Goal: Task Accomplishment & Management: Manage account settings

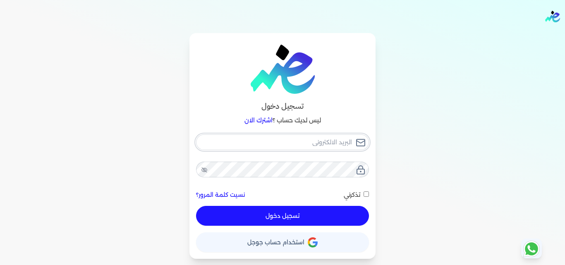
type input "[EMAIL_ADDRESS][DOMAIN_NAME]"
checkbox input "false"
click at [270, 238] on button "حساب استخدام حساب جوجل" at bounding box center [282, 242] width 173 height 20
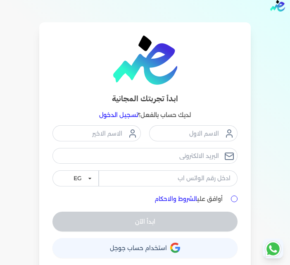
scroll to position [17, 0]
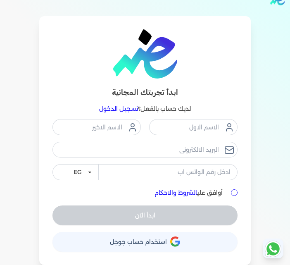
click at [152, 249] on button "حساب استخدام حساب جوجل" at bounding box center [145, 242] width 185 height 20
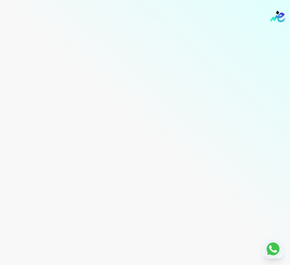
click at [277, 20] on img "Global" at bounding box center [277, 17] width 15 height 12
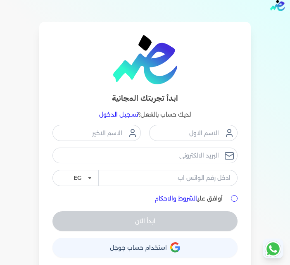
scroll to position [17, 0]
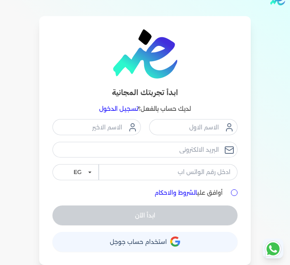
click at [124, 110] on link "تسجيل الدخول" at bounding box center [118, 108] width 39 height 7
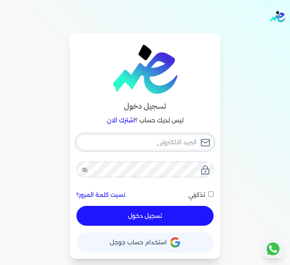
type input "It@elshaheengroup.com"
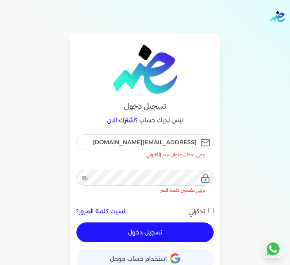
checkbox input "false"
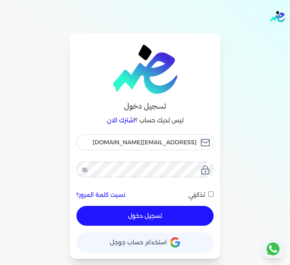
click at [123, 240] on span "استخدام حساب جوجل" at bounding box center [138, 242] width 57 height 6
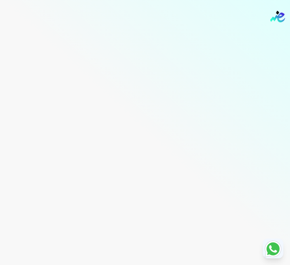
click at [277, 17] on img "Global" at bounding box center [277, 17] width 15 height 12
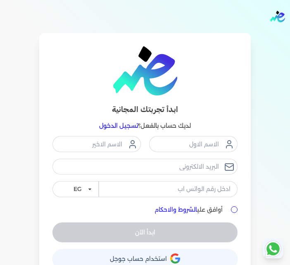
click at [124, 124] on link "تسجيل الدخول" at bounding box center [118, 125] width 39 height 7
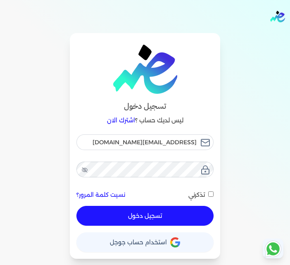
click at [158, 225] on div "تسجيل دخول" at bounding box center [144, 216] width 137 height 20
click at [159, 219] on button "تسجيل دخول" at bounding box center [144, 216] width 137 height 20
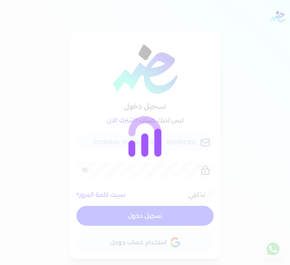
checkbox input "false"
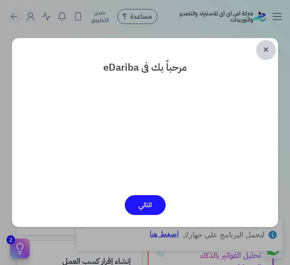
click at [264, 49] on link "✕" at bounding box center [266, 50] width 20 height 20
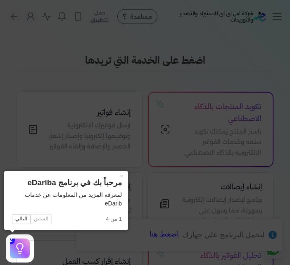
click at [157, 101] on icon at bounding box center [145, 132] width 290 height 265
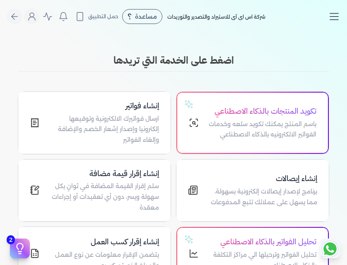
click at [290, 12] on icon "Toggle navigation" at bounding box center [333, 16] width 12 height 12
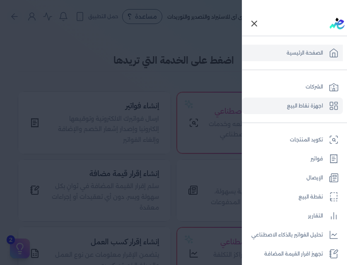
click at [290, 112] on link "اجهزة نقاط البيع" at bounding box center [292, 106] width 100 height 17
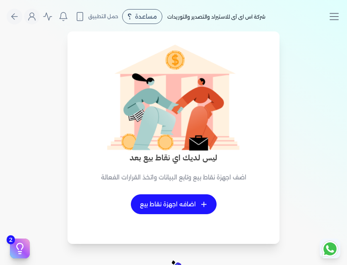
click at [290, 10] on nav "Toggle Navigation الاسعار العمولات مساعدة خدمة العملاء دليل المستخدم تسجيل الدخ…" at bounding box center [173, 16] width 347 height 33
click at [290, 14] on line "Toggle navigation" at bounding box center [334, 14] width 8 height 0
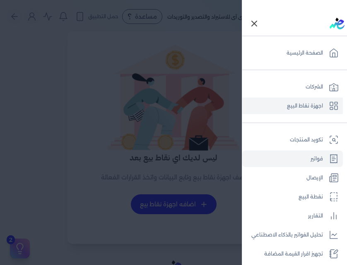
click at [290, 161] on link "فواتير" at bounding box center [292, 159] width 100 height 17
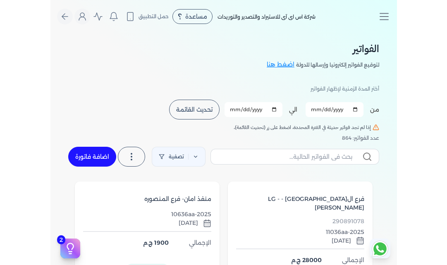
scroll to position [103, 0]
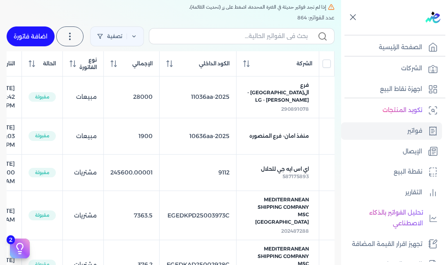
click at [290, 17] on icon at bounding box center [352, 17] width 5 height 5
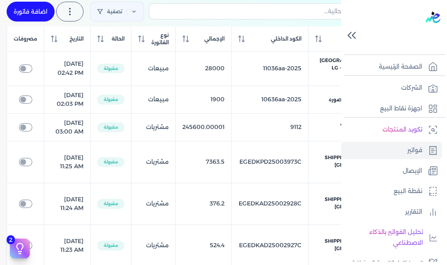
scroll to position [79, 0]
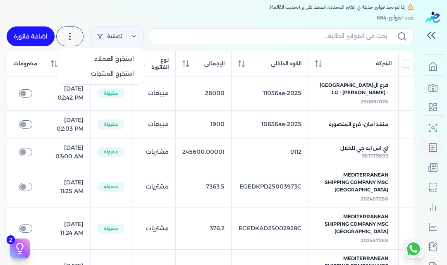
click at [81, 40] on label at bounding box center [69, 36] width 27 height 20
click at [92, 58] on button "استخرج العملاء" at bounding box center [100, 58] width 79 height 15
click at [136, 14] on div "عدد الفواتير: 864" at bounding box center [210, 17] width 407 height 7
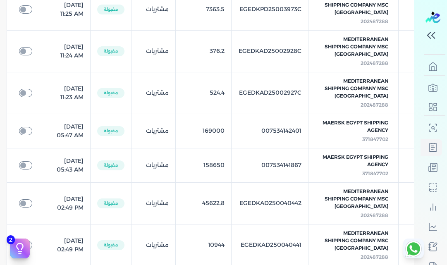
scroll to position [256, 0]
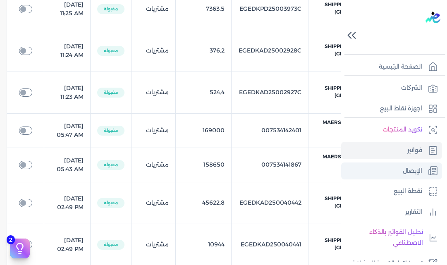
click at [290, 173] on p "الإيصال" at bounding box center [412, 171] width 19 height 11
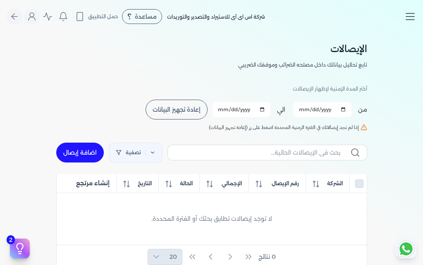
click at [290, 12] on button "Toggle Navigation" at bounding box center [413, 16] width 19 height 12
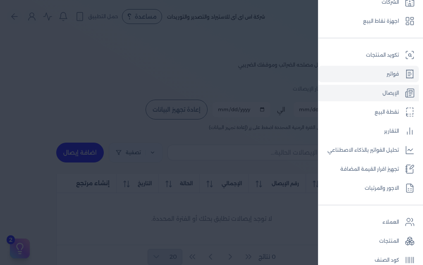
scroll to position [113, 0]
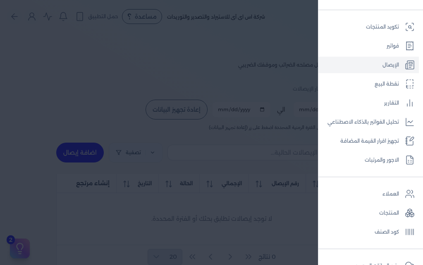
click at [223, 126] on div at bounding box center [211, 132] width 423 height 265
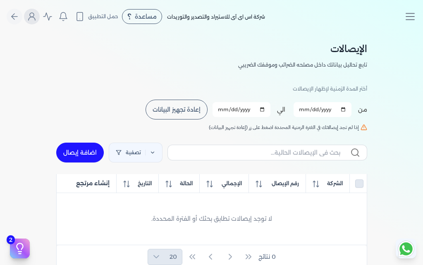
click at [40, 18] on button "Global" at bounding box center [32, 17] width 16 height 16
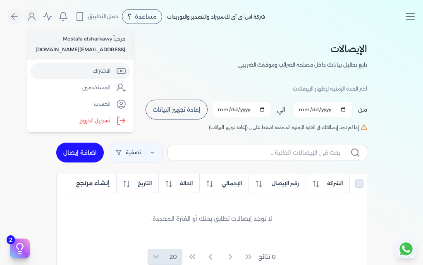
click at [82, 64] on link "الاشتراك" at bounding box center [81, 71] width 100 height 17
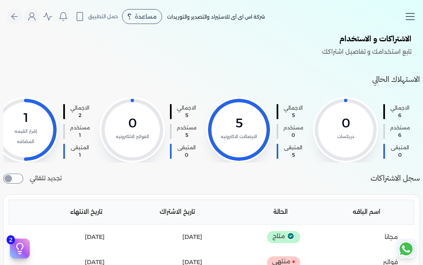
click at [290, 20] on icon "Toggle navigation" at bounding box center [410, 16] width 12 height 12
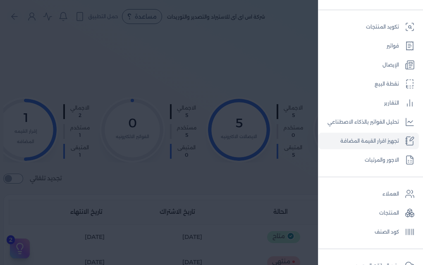
click at [290, 139] on link "تجهيز اقرار القيمة المضافة" at bounding box center [368, 141] width 100 height 17
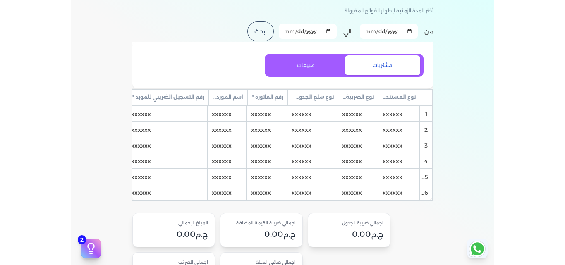
scroll to position [77, 0]
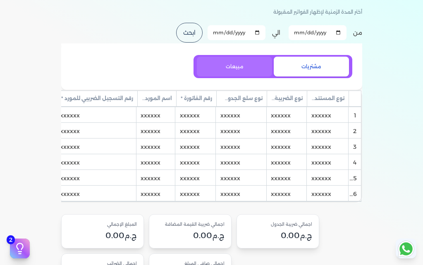
click at [242, 67] on button "مبيعات" at bounding box center [234, 67] width 75 height 20
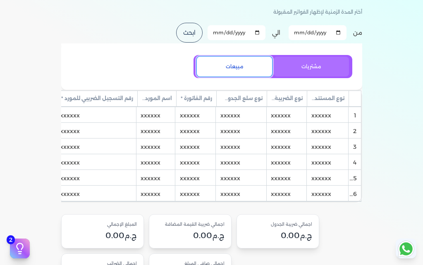
click at [286, 61] on button "مشتريات" at bounding box center [311, 67] width 75 height 20
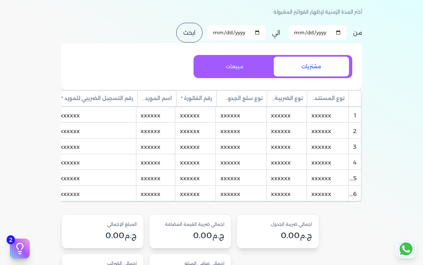
click at [179, 33] on button "ابحث" at bounding box center [189, 33] width 26 height 20
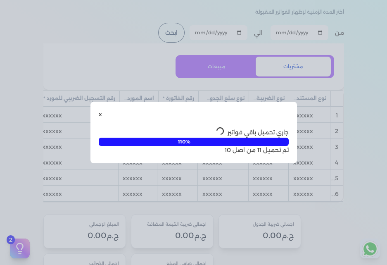
click at [290, 86] on div "x جاري تحميل باقي فواتير 110% تم تحميل 11 من اصل 10" at bounding box center [193, 132] width 387 height 265
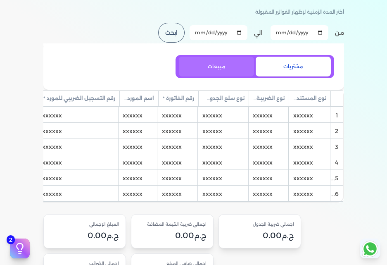
click at [213, 63] on button "مبيعات" at bounding box center [216, 67] width 75 height 20
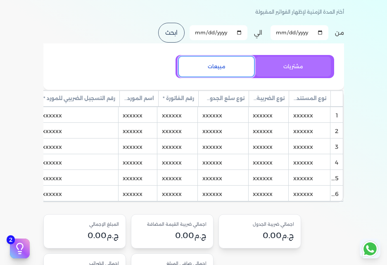
click at [287, 63] on button "مشتريات" at bounding box center [293, 67] width 75 height 20
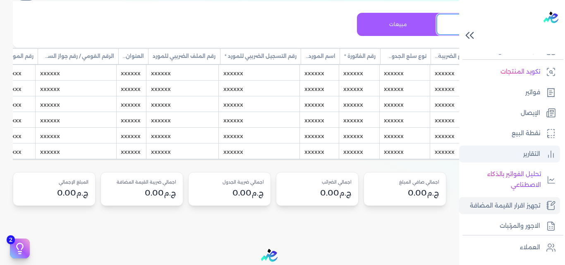
scroll to position [201, 0]
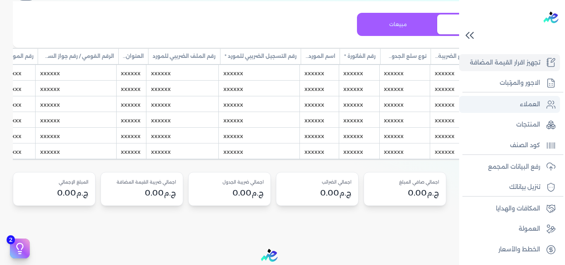
click at [290, 102] on p "العملاء" at bounding box center [530, 104] width 20 height 11
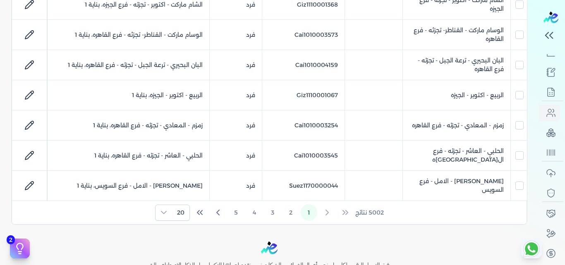
scroll to position [569, 0]
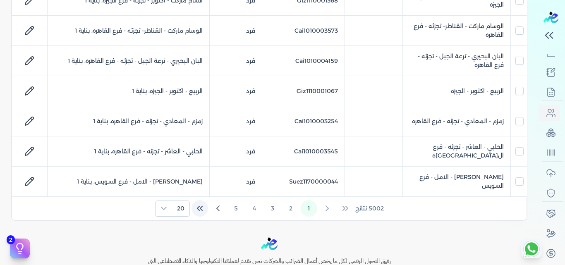
click at [202, 206] on icon "Last Page" at bounding box center [201, 208] width 2 height 4
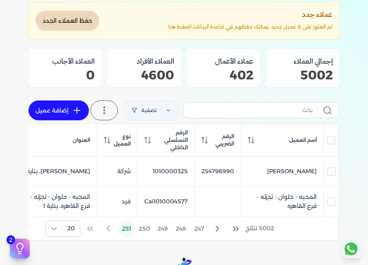
scroll to position [52, 0]
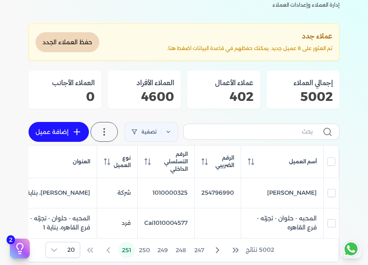
click at [90, 48] on button "حفظ العملاء الجدد" at bounding box center [68, 42] width 64 height 20
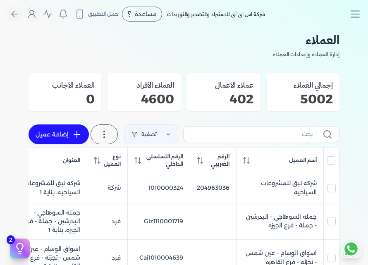
scroll to position [0, 0]
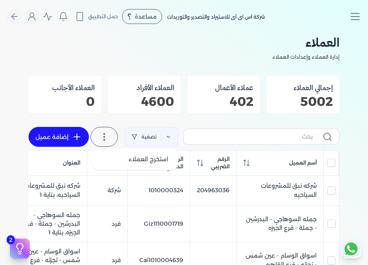
click at [104, 142] on label at bounding box center [104, 137] width 27 height 20
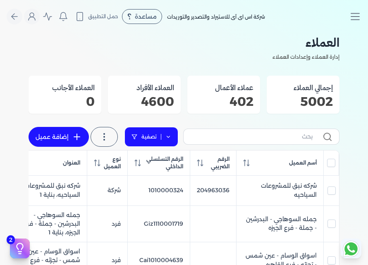
click at [149, 145] on link "تصفية" at bounding box center [151, 137] width 54 height 20
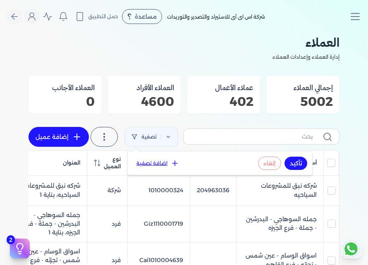
click at [171, 163] on icon at bounding box center [175, 163] width 8 height 8
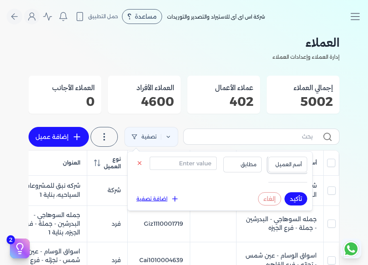
click at [287, 163] on span "أسم العميل" at bounding box center [288, 164] width 28 height 7
click at [203, 167] on input "text" at bounding box center [183, 163] width 67 height 13
type input "s"
type input "سوبر ماركت"
click at [289, 199] on button "تأكيد" at bounding box center [295, 198] width 23 height 13
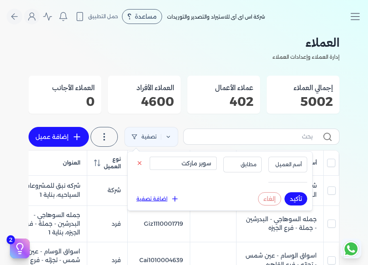
checkbox input "false"
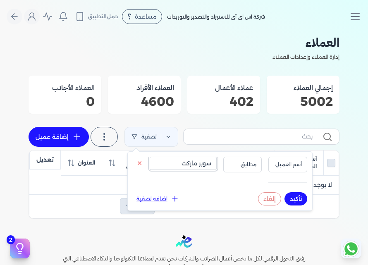
click at [168, 163] on input "سوبر ماركت" at bounding box center [183, 163] width 67 height 13
click at [290, 196] on button "تأكيد" at bounding box center [295, 198] width 23 height 13
click at [182, 165] on input "سوبر" at bounding box center [183, 163] width 67 height 13
click at [290, 198] on button "تأكيد" at bounding box center [295, 198] width 23 height 13
click at [239, 165] on span "مطابق" at bounding box center [243, 164] width 28 height 7
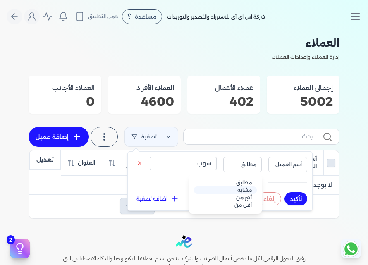
click at [249, 191] on li "مشابه" at bounding box center [225, 189] width 63 height 7
click at [196, 161] on input "سوب" at bounding box center [183, 163] width 67 height 13
type input "سوبر"
click at [290, 194] on button "تأكيد" at bounding box center [295, 198] width 23 height 13
checkbox input "false"
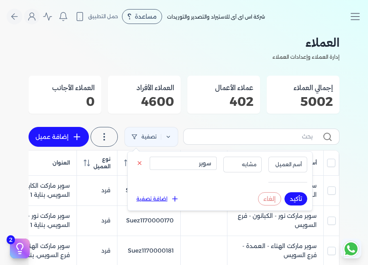
click at [266, 198] on button "إلغاء" at bounding box center [269, 198] width 23 height 13
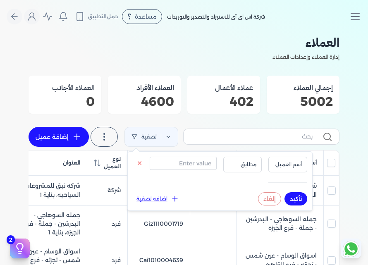
click at [267, 195] on button "إلغاء" at bounding box center [269, 198] width 23 height 13
click at [138, 160] on button at bounding box center [140, 163] width 14 height 10
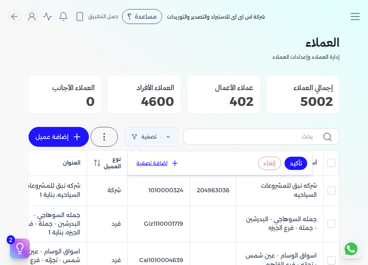
click at [68, 134] on link "إضافة عميل" at bounding box center [59, 137] width 60 height 20
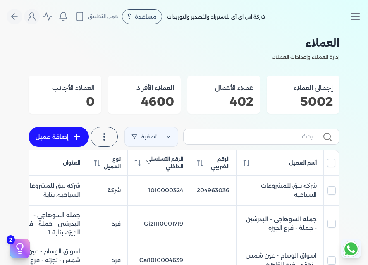
select select "B"
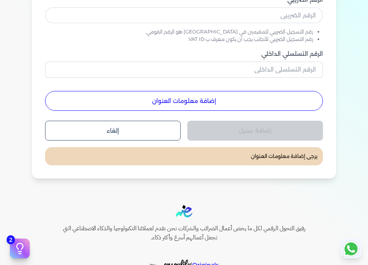
scroll to position [139, 0]
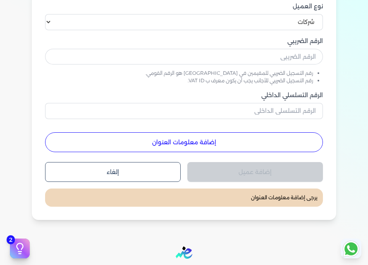
click at [238, 142] on button "إضافة معلومات العنوان" at bounding box center [184, 142] width 278 height 20
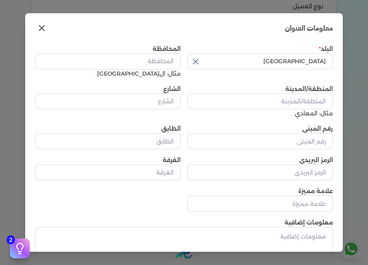
scroll to position [0, 0]
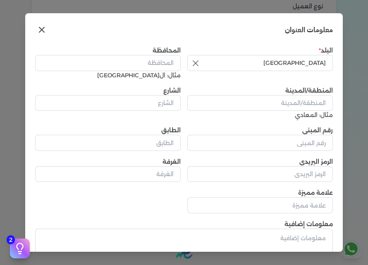
click at [45, 26] on icon at bounding box center [42, 30] width 10 height 10
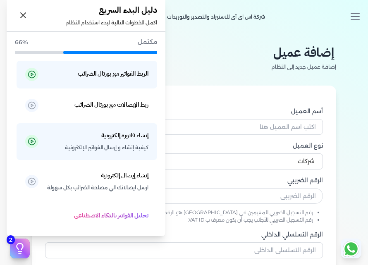
click at [20, 244] on icon at bounding box center [20, 248] width 12 height 12
click at [28, 244] on button "2" at bounding box center [20, 249] width 20 height 20
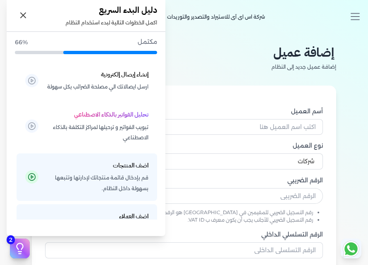
scroll to position [100, 0]
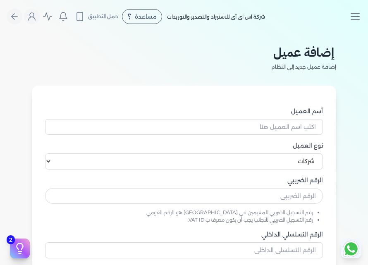
click at [263, 58] on div "إضافة عميل إضافة عميل جديد إلى النظام" at bounding box center [184, 64] width 304 height 43
click at [290, 14] on icon "Toggle navigation" at bounding box center [355, 16] width 12 height 12
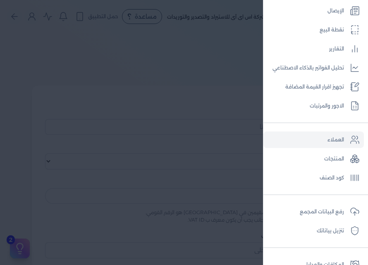
scroll to position [168, 0]
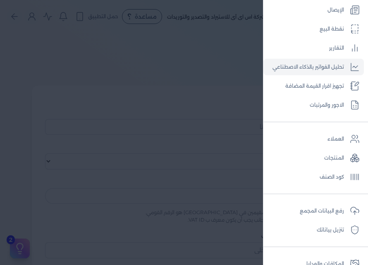
click at [290, 60] on link "تحليل الفواتير بالذكاء الاصطناعي" at bounding box center [313, 67] width 100 height 17
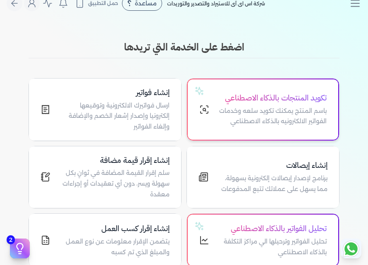
scroll to position [10, 0]
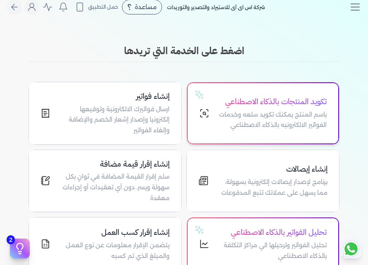
click at [275, 121] on p "باسم المنتج يمكنك تكويد سلعه وخدمات الفواتير الالكترونيه بالذكاء الاصطناعي" at bounding box center [273, 120] width 108 height 21
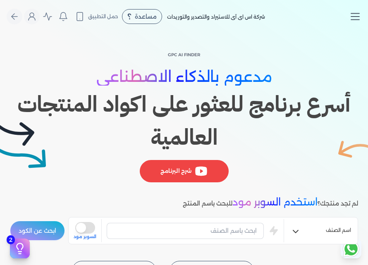
click at [353, 15] on icon "Toggle navigation" at bounding box center [355, 16] width 12 height 12
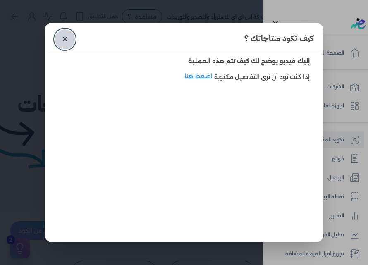
click at [60, 40] on link "✕" at bounding box center [65, 39] width 20 height 20
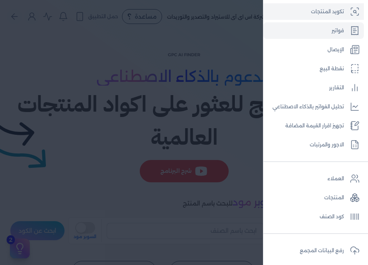
scroll to position [138, 0]
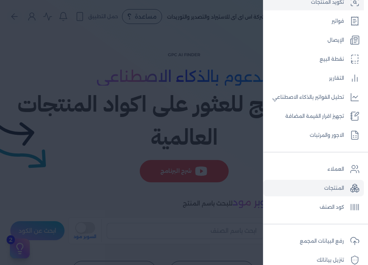
click at [319, 185] on link "المنتجات" at bounding box center [313, 188] width 100 height 17
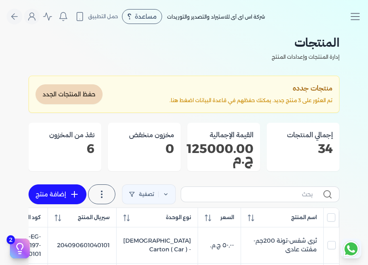
click at [50, 87] on button "حفظ المنتجات الجدد" at bounding box center [69, 94] width 67 height 20
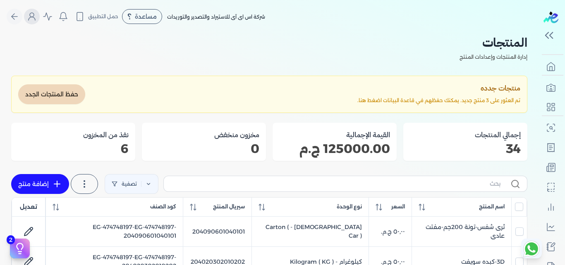
click at [36, 22] on button "Global" at bounding box center [32, 17] width 16 height 16
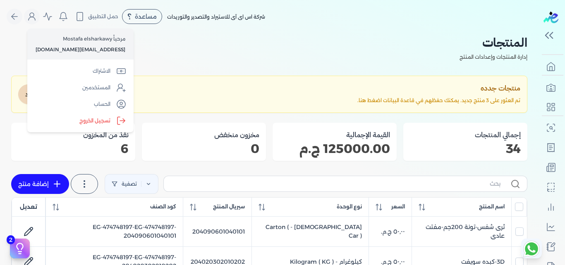
click at [265, 38] on h2 "المنتجات" at bounding box center [269, 42] width 516 height 19
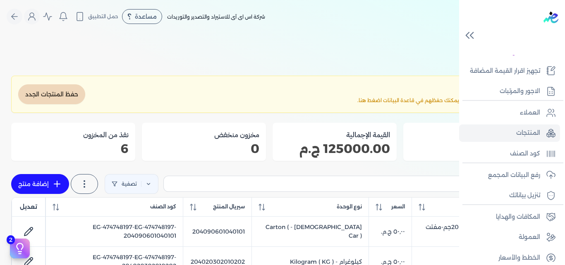
scroll to position [193, 0]
click at [368, 156] on p "كود الصنف" at bounding box center [525, 153] width 30 height 11
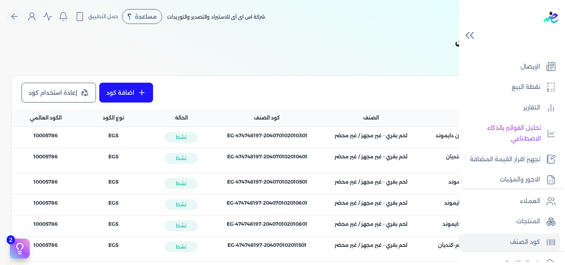
scroll to position [103, 0]
click at [368, 175] on link "الاجور والمرتبات" at bounding box center [509, 180] width 101 height 17
select select "01"
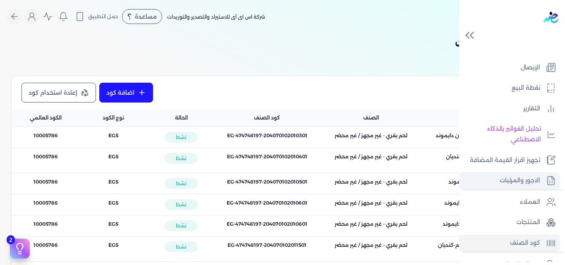
select select "01"
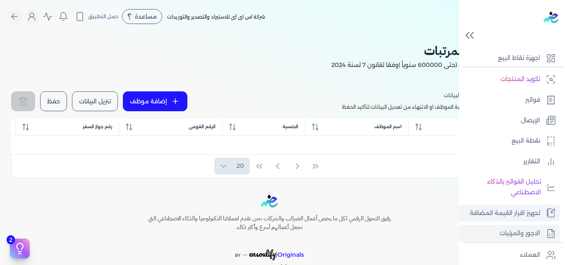
scroll to position [44, 0]
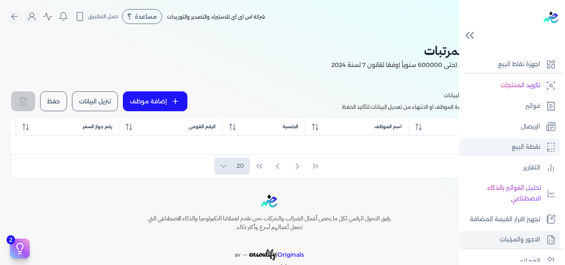
click at [368, 148] on p "نقطة البيع" at bounding box center [526, 147] width 29 height 11
select select "EGP"
select select "EGS"
select select "B"
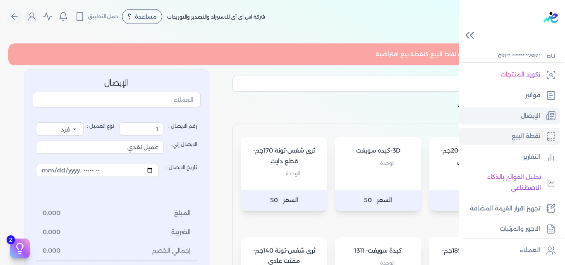
scroll to position [44, 0]
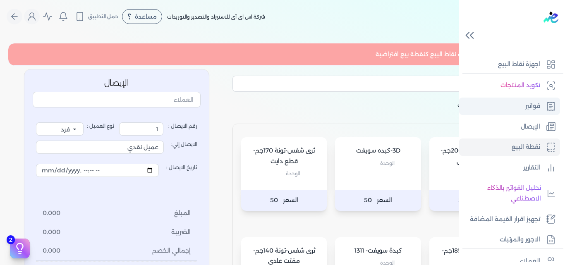
click at [368, 114] on link "فواتير" at bounding box center [509, 106] width 101 height 17
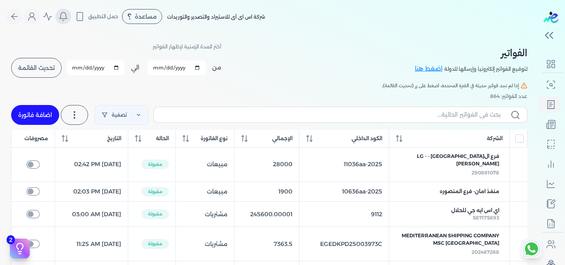
click at [67, 15] on icon "Global" at bounding box center [63, 17] width 10 height 10
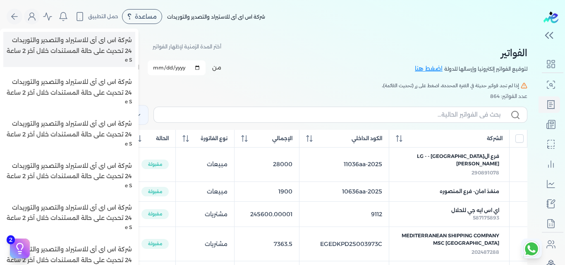
click at [79, 64] on li "شركة اس اى آى للاستيراد والتصدير والتوريدات 24 تحديث على حالة المستندات خلال آخ…" at bounding box center [69, 49] width 132 height 35
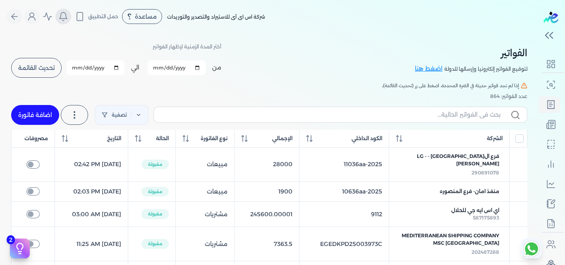
click at [65, 10] on button "Global" at bounding box center [63, 17] width 16 height 16
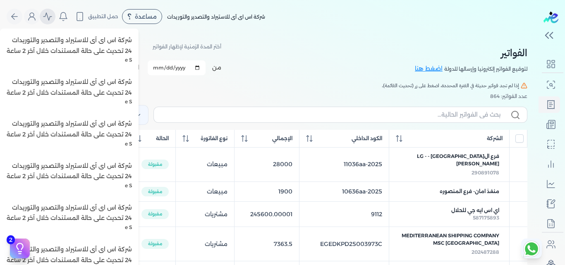
click at [48, 17] on icon "Global" at bounding box center [47, 16] width 8 height 7
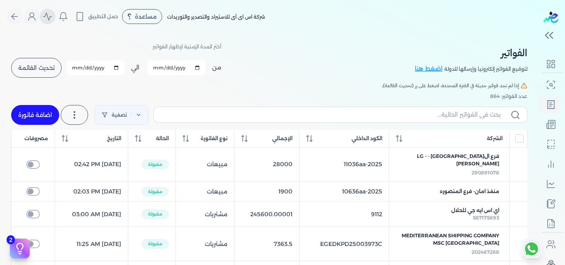
click at [48, 17] on icon "Global" at bounding box center [47, 16] width 8 height 7
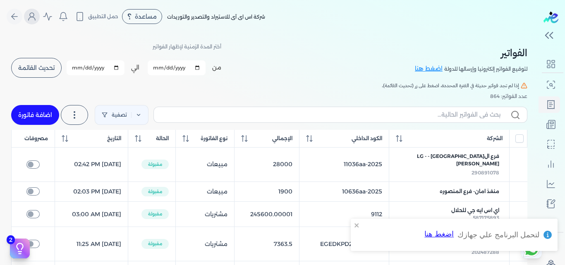
click at [37, 17] on icon "Global" at bounding box center [32, 17] width 10 height 10
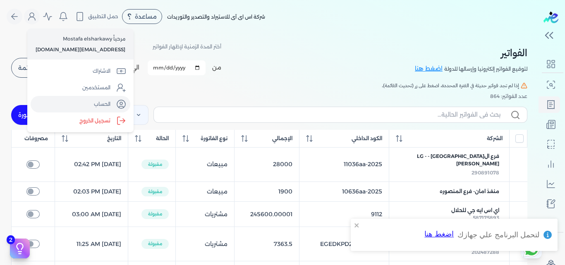
click at [87, 99] on link "الحساب" at bounding box center [81, 104] width 100 height 17
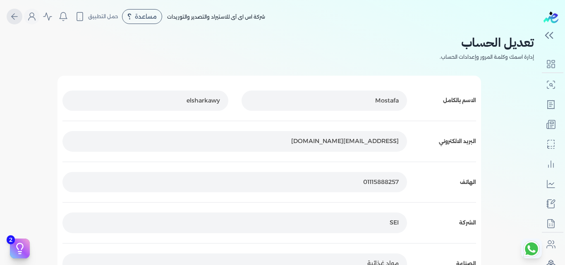
click at [18, 12] on icon "Global" at bounding box center [15, 17] width 10 height 10
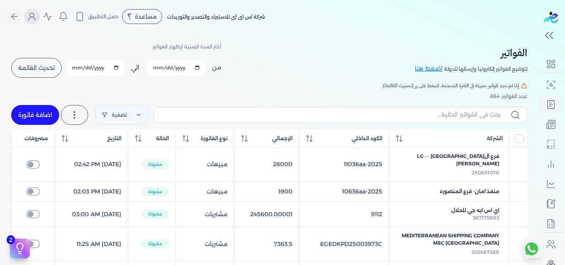
click at [31, 18] on icon "Global" at bounding box center [32, 17] width 10 height 10
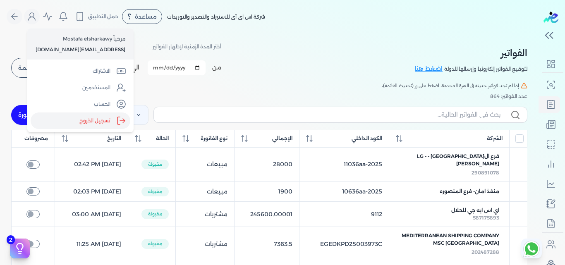
click at [51, 128] on label "تسجيل الخروج" at bounding box center [81, 120] width 100 height 17
click at [368, 33] on input "Close" at bounding box center [538, 33] width 0 height 0
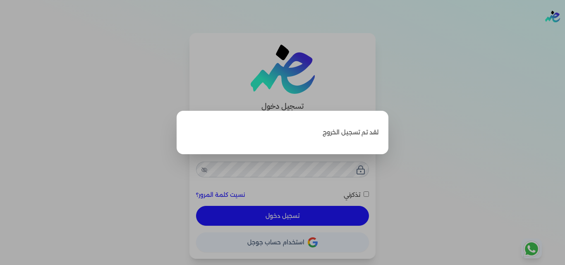
type input "[EMAIL_ADDRESS][DOMAIN_NAME]"
checkbox input "false"
click at [276, 91] on label "Close" at bounding box center [282, 132] width 565 height 265
click at [368, 33] on input "Close" at bounding box center [565, 33] width 0 height 0
